Goal: Find contact information: Find contact information

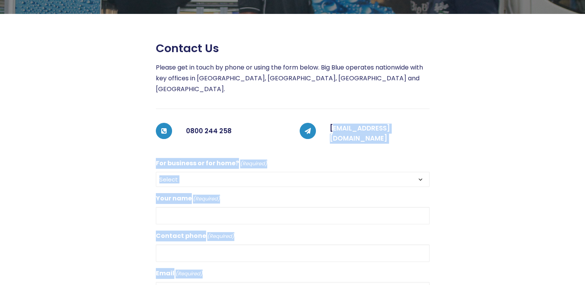
drag, startPoint x: 0, startPoint y: 0, endPoint x: 334, endPoint y: 126, distance: 356.6
click at [334, 126] on div "Contact us Please get in touch by phone or using the form below. Big Blue opera…" at bounding box center [285, 256] width 575 height 429
click at [489, 116] on div at bounding box center [502, 256] width 144 height 429
drag, startPoint x: 448, startPoint y: 121, endPoint x: 331, endPoint y: 123, distance: 117.2
click at [331, 123] on div "Contact us Please get in touch by phone or using the form below. Big Blue opera…" at bounding box center [285, 256] width 575 height 429
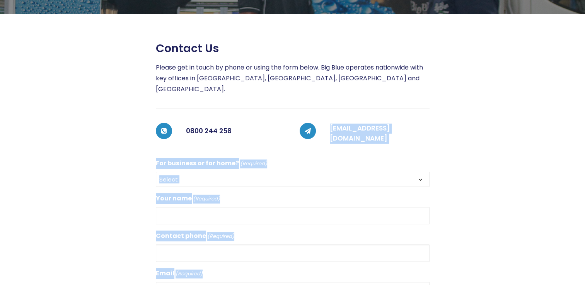
drag, startPoint x: 331, startPoint y: 123, endPoint x: 347, endPoint y: 135, distance: 20.4
click at [351, 137] on div "Contact us Please get in touch by phone or using the form below. Big Blue opera…" at bounding box center [293, 256] width 274 height 429
click at [447, 121] on div at bounding box center [502, 256] width 144 height 429
drag, startPoint x: 444, startPoint y: 121, endPoint x: 329, endPoint y: 121, distance: 114.9
click at [329, 121] on div "Contact us Please get in touch by phone or using the form below. Big Blue opera…" at bounding box center [285, 256] width 575 height 429
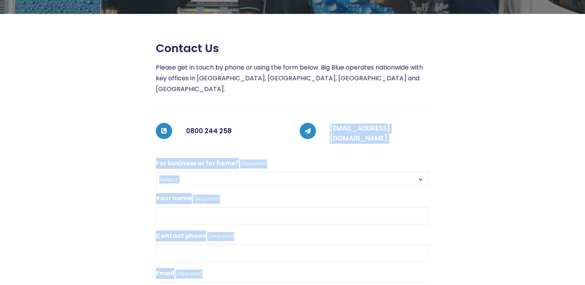
drag, startPoint x: 329, startPoint y: 121, endPoint x: 309, endPoint y: 131, distance: 21.4
click at [309, 131] on div "Contact us Please get in touch by phone or using the form below. Big Blue opera…" at bounding box center [293, 256] width 274 height 429
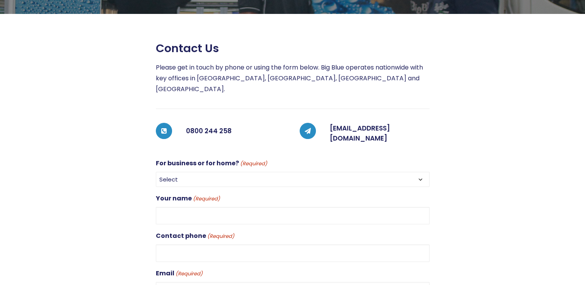
click at [324, 126] on div "[EMAIL_ADDRESS][DOMAIN_NAME]" at bounding box center [373, 133] width 114 height 21
click at [334, 124] on link "[EMAIL_ADDRESS][DOMAIN_NAME]" at bounding box center [360, 133] width 60 height 19
